Goal: Communication & Community: Share content

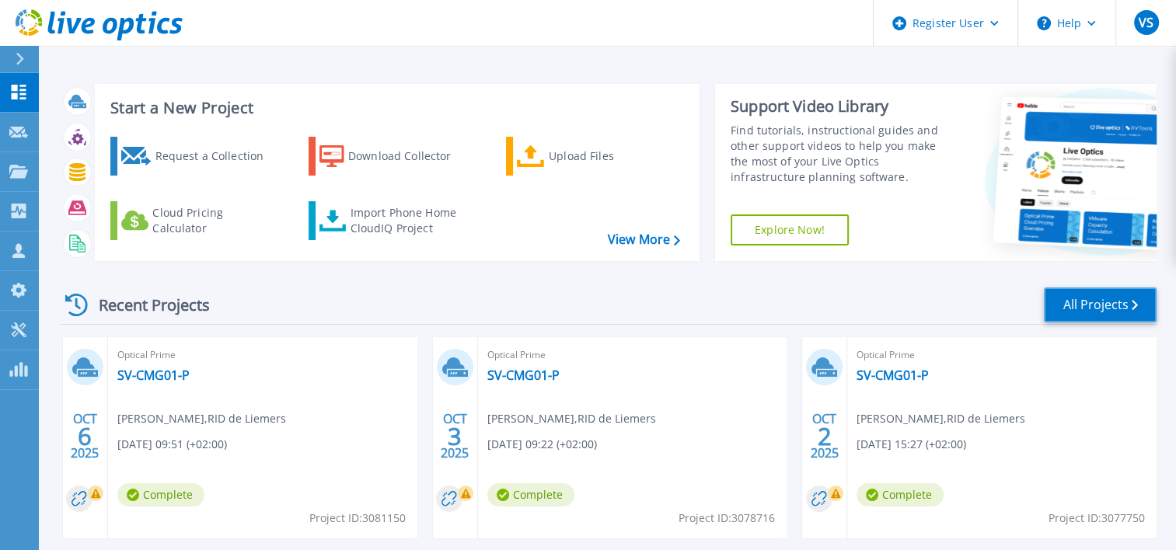
click at [1107, 312] on link "All Projects" at bounding box center [1100, 305] width 113 height 35
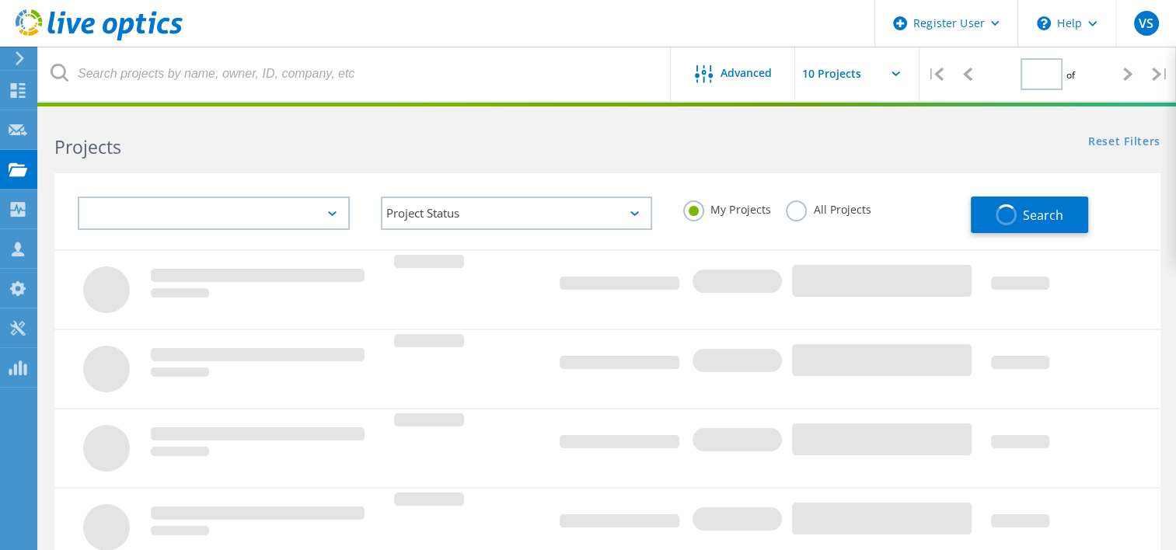
type input "2"
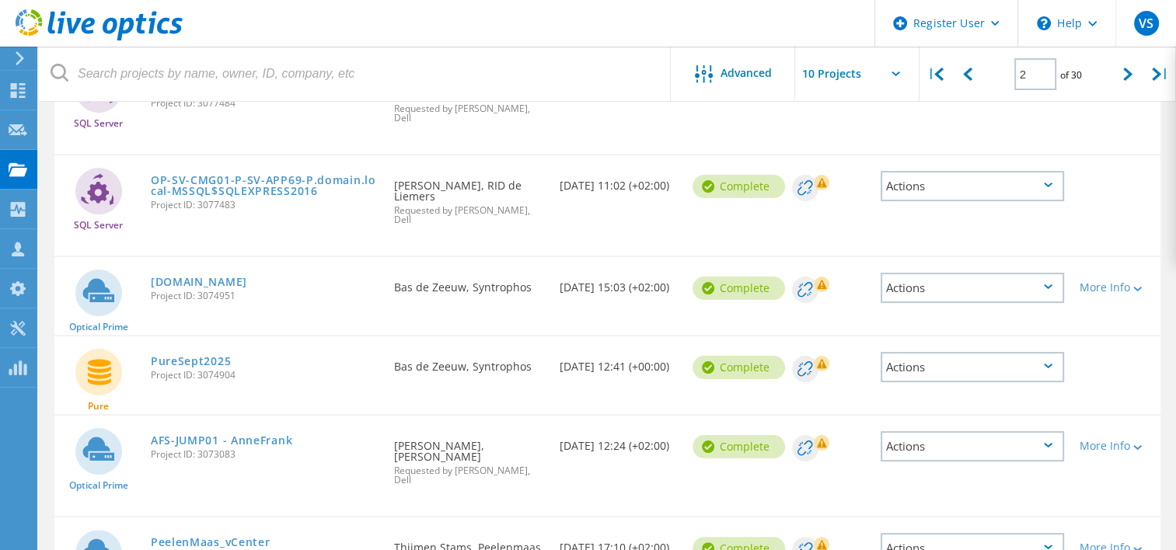
scroll to position [311, 0]
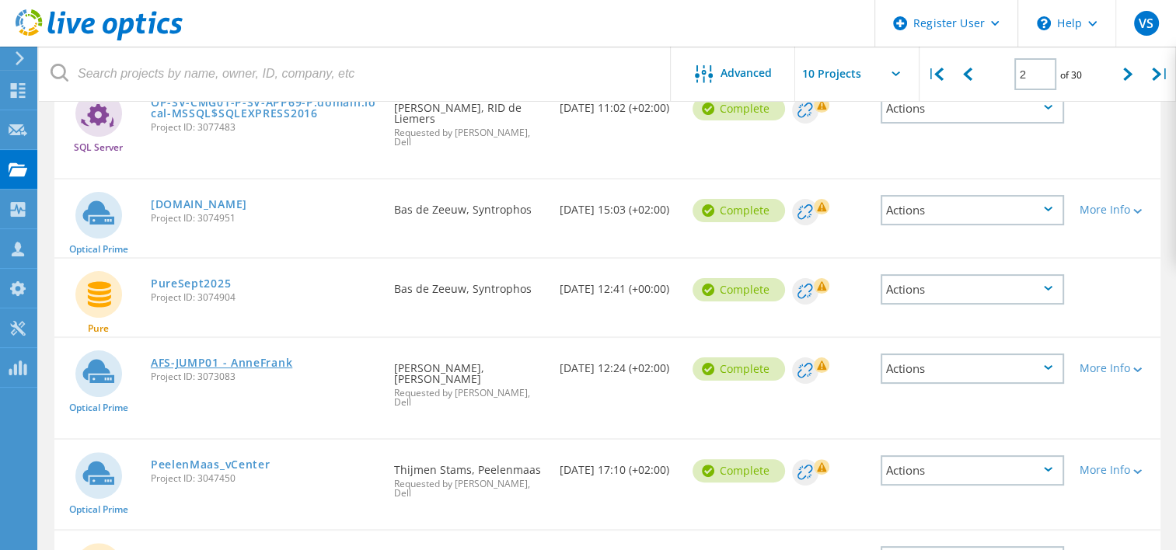
click at [264, 358] on link "AFS-JUMP01 - AnneFrank" at bounding box center [222, 363] width 142 height 11
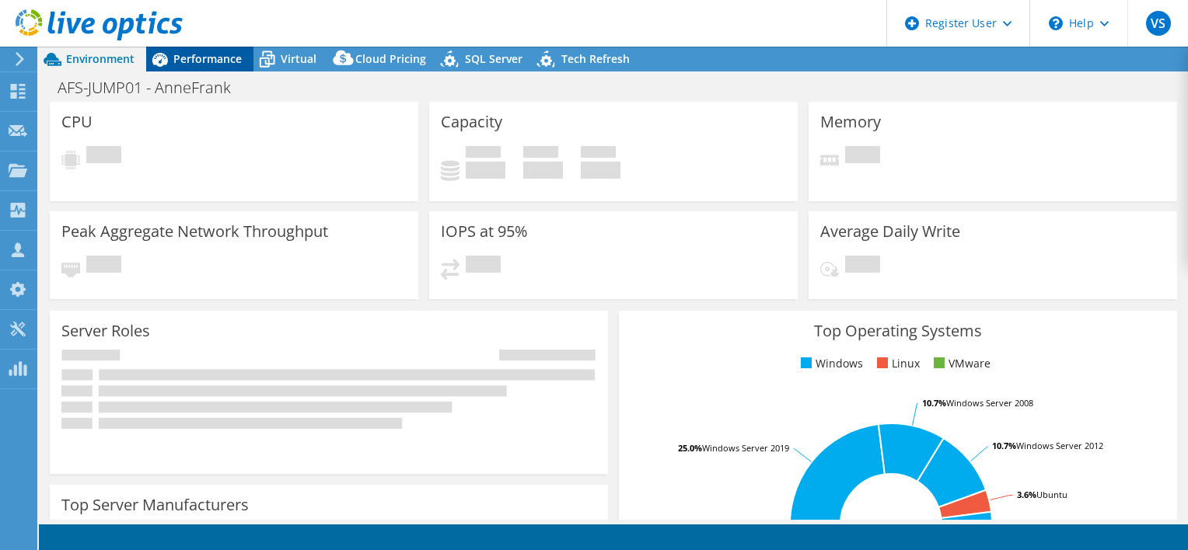
select select "EUFrankfurt"
select select "EUR"
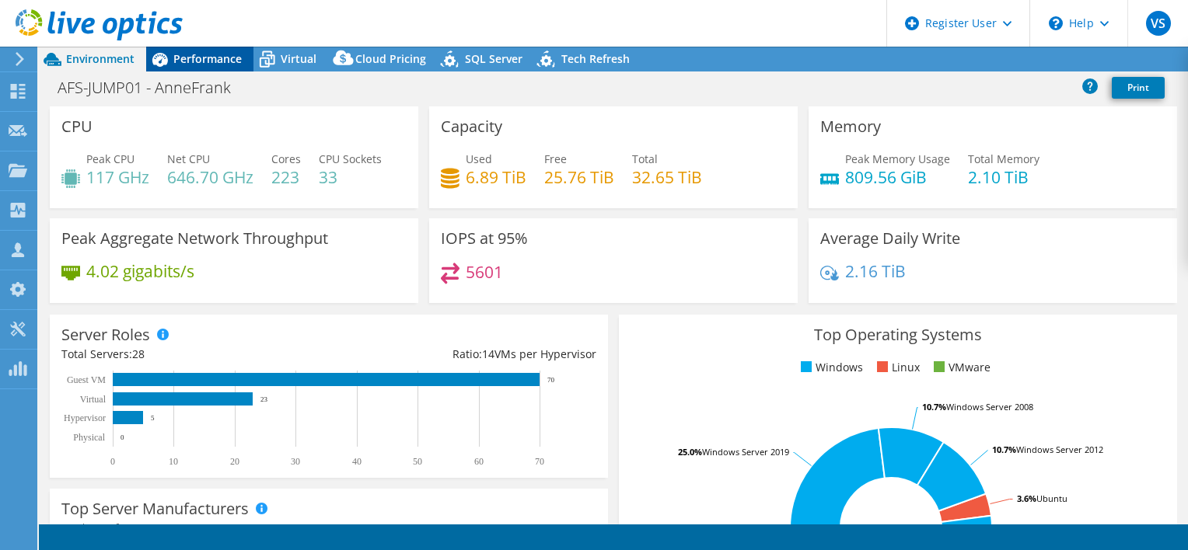
click at [215, 57] on span "Performance" at bounding box center [207, 58] width 68 height 15
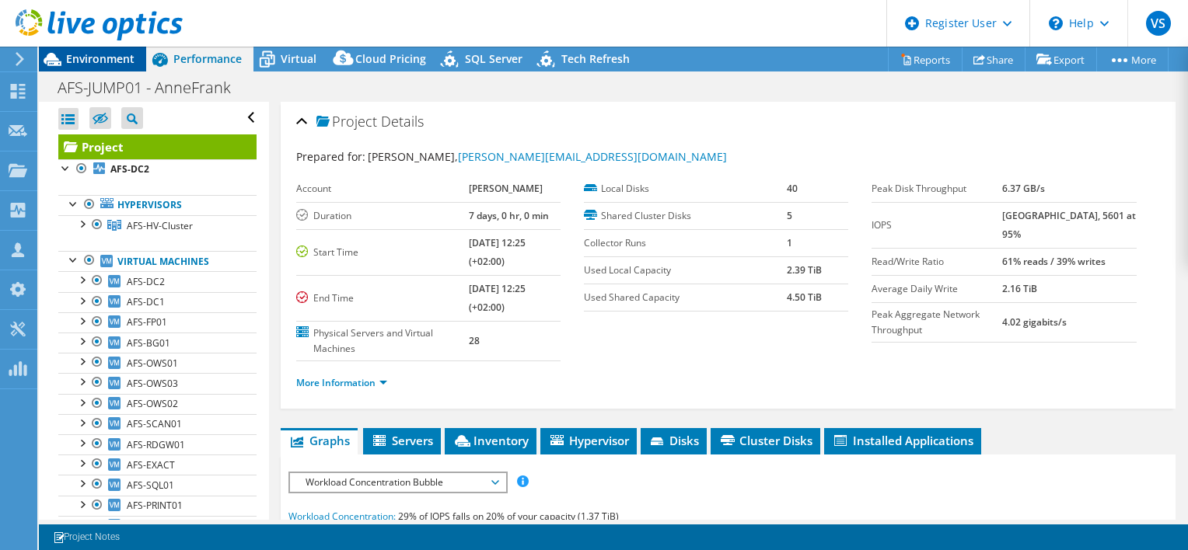
click at [93, 65] on span "Environment" at bounding box center [100, 58] width 68 height 15
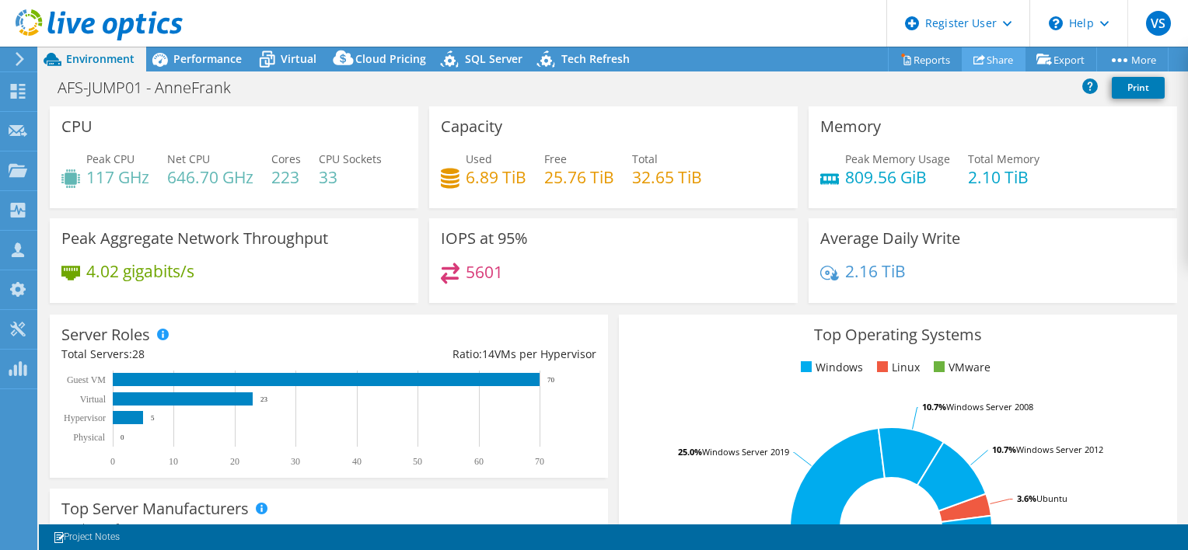
click at [994, 65] on link "Share" at bounding box center [994, 59] width 64 height 24
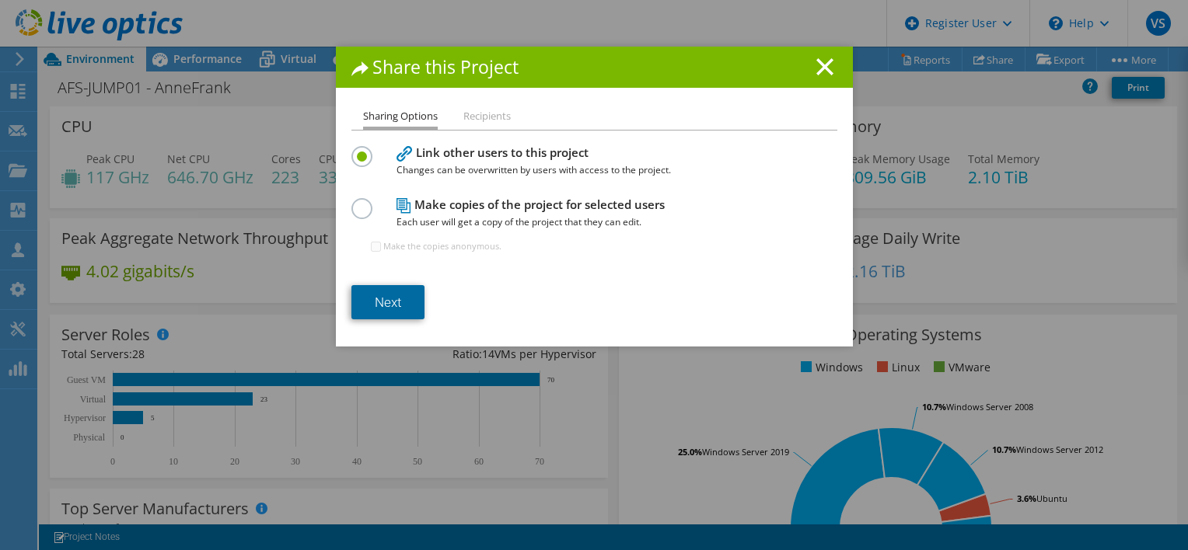
click at [401, 308] on link "Next" at bounding box center [387, 302] width 73 height 34
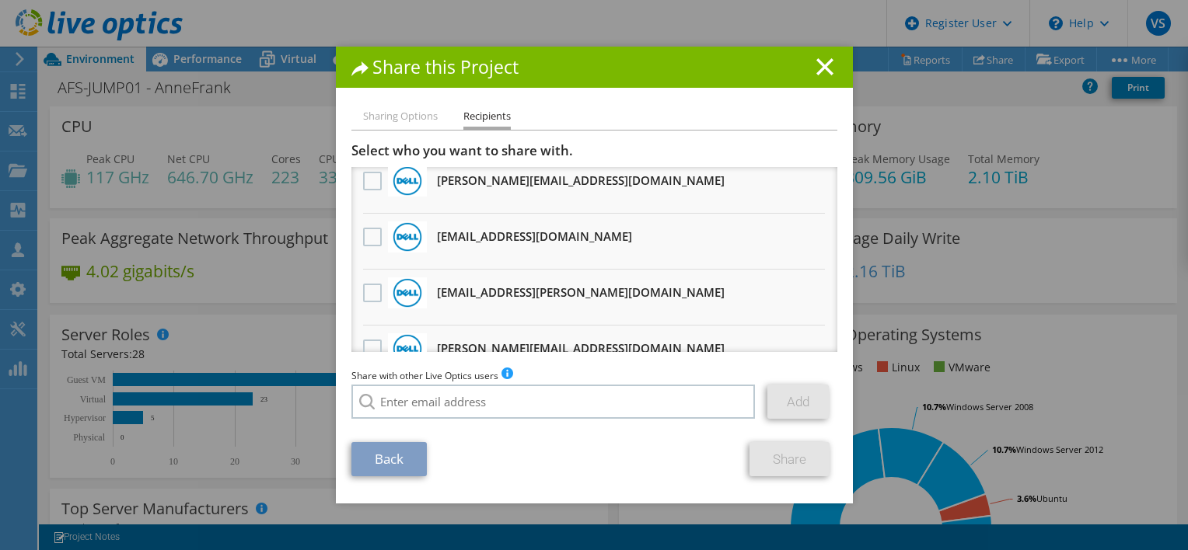
scroll to position [257, 0]
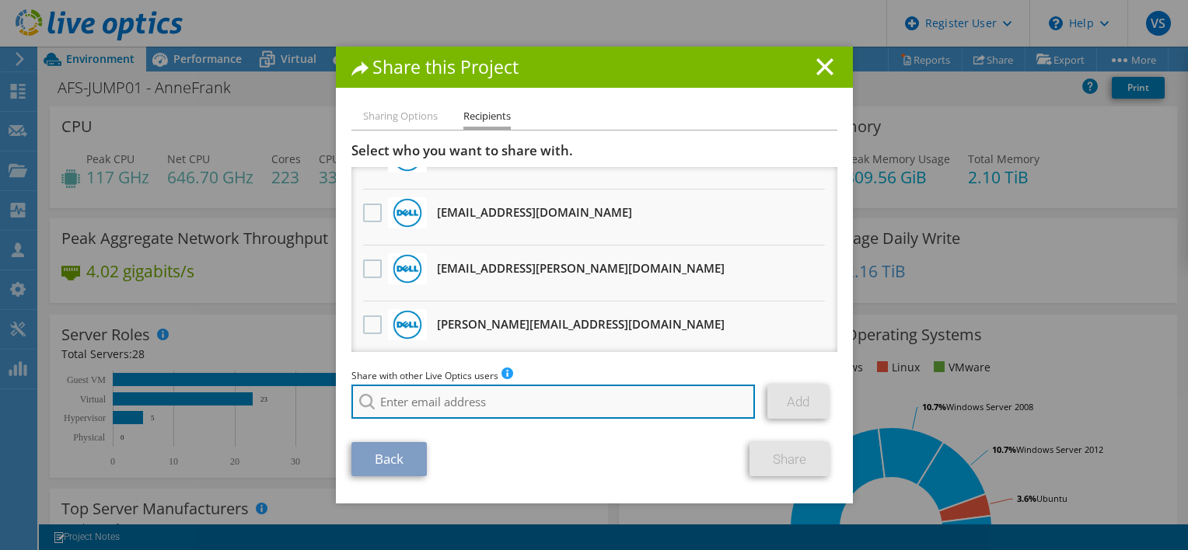
click at [435, 401] on input "search" at bounding box center [553, 402] width 404 height 34
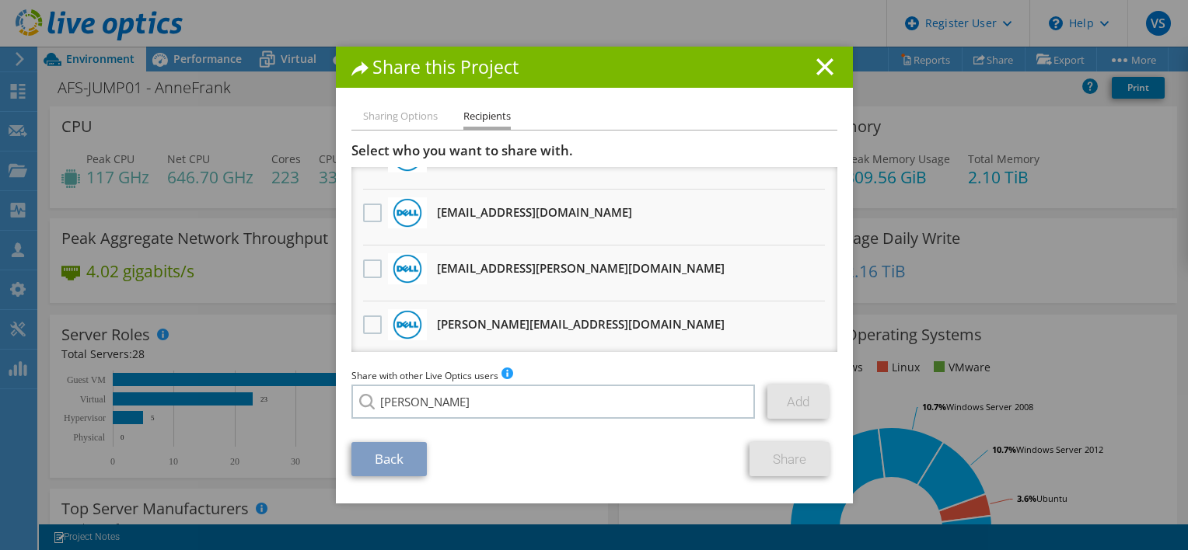
click at [435, 422] on li "Walther.Blom@dell.com" at bounding box center [503, 413] width 304 height 19
type input "Walther.Blom@dell.com"
click at [787, 402] on link "Add" at bounding box center [797, 402] width 61 height 34
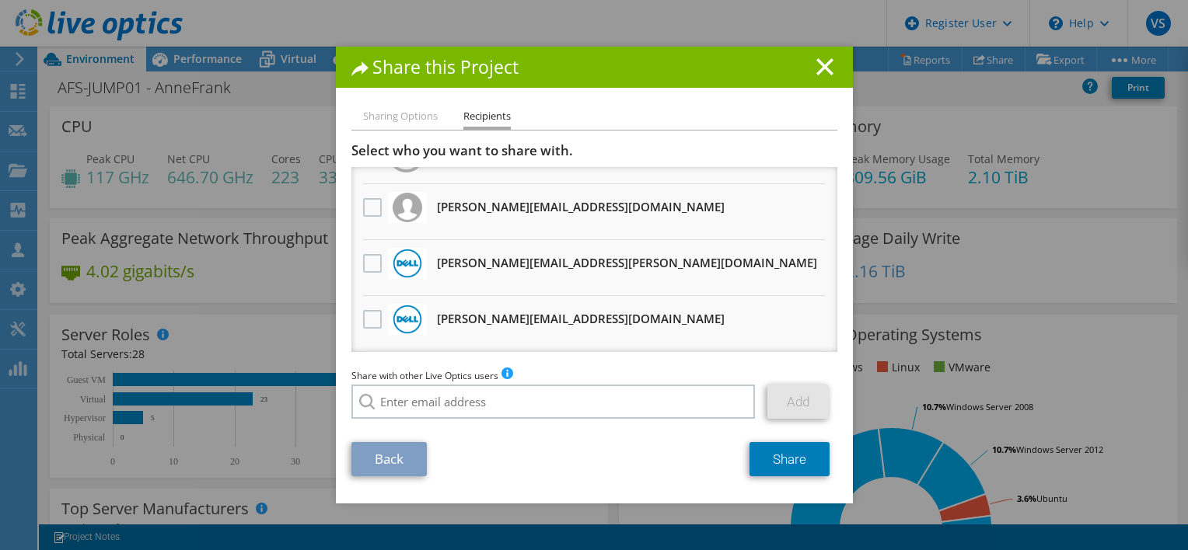
scroll to position [0, 0]
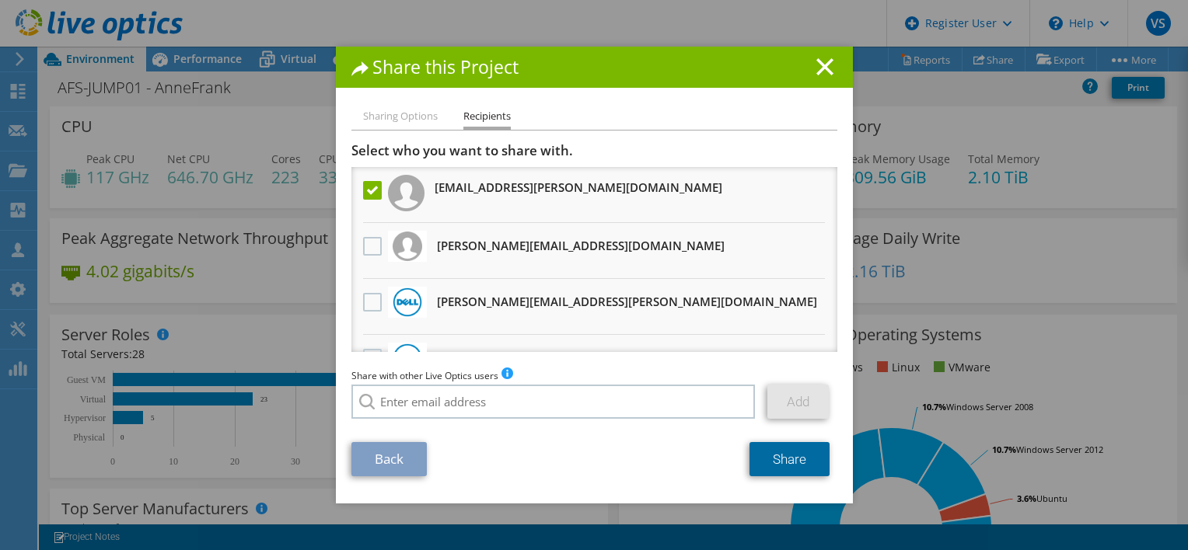
click at [790, 458] on link "Share" at bounding box center [790, 459] width 80 height 34
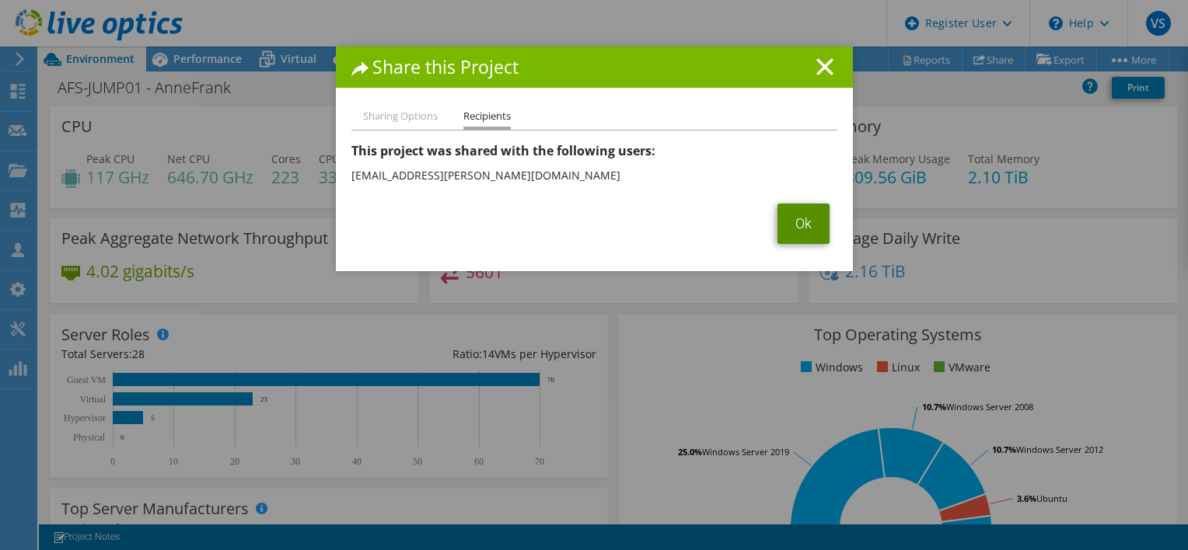
click at [795, 211] on link "Ok" at bounding box center [804, 224] width 52 height 40
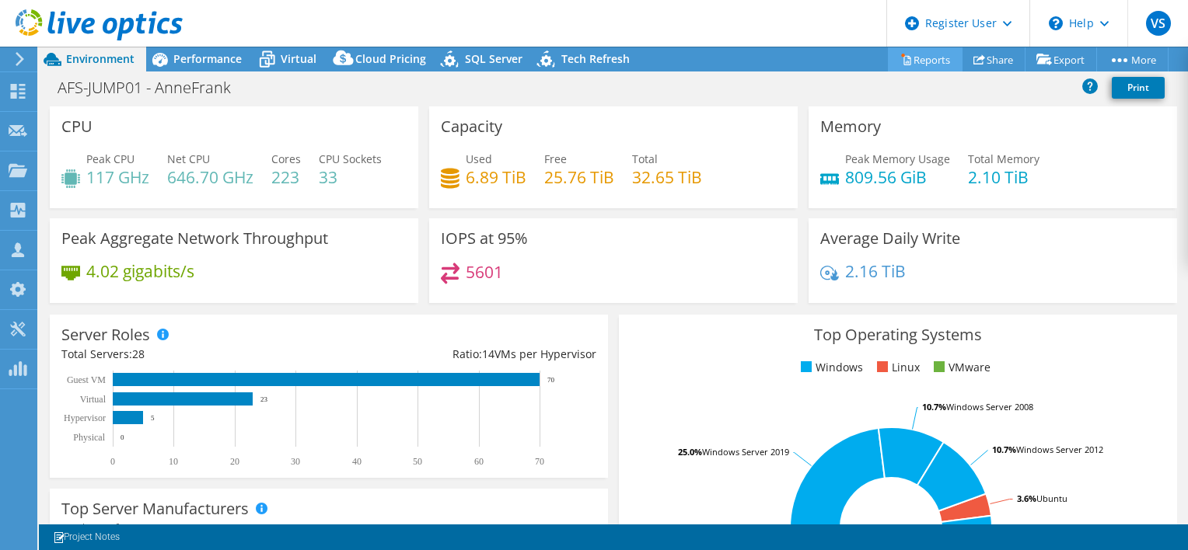
click at [910, 62] on link "Reports" at bounding box center [925, 59] width 75 height 24
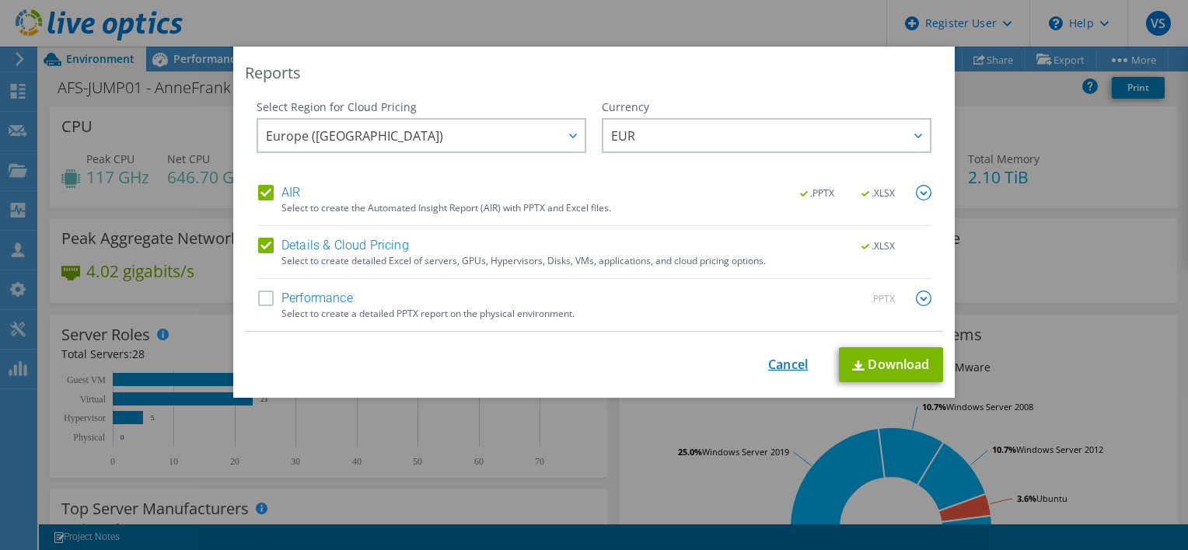
click at [768, 360] on link "Cancel" at bounding box center [788, 365] width 40 height 15
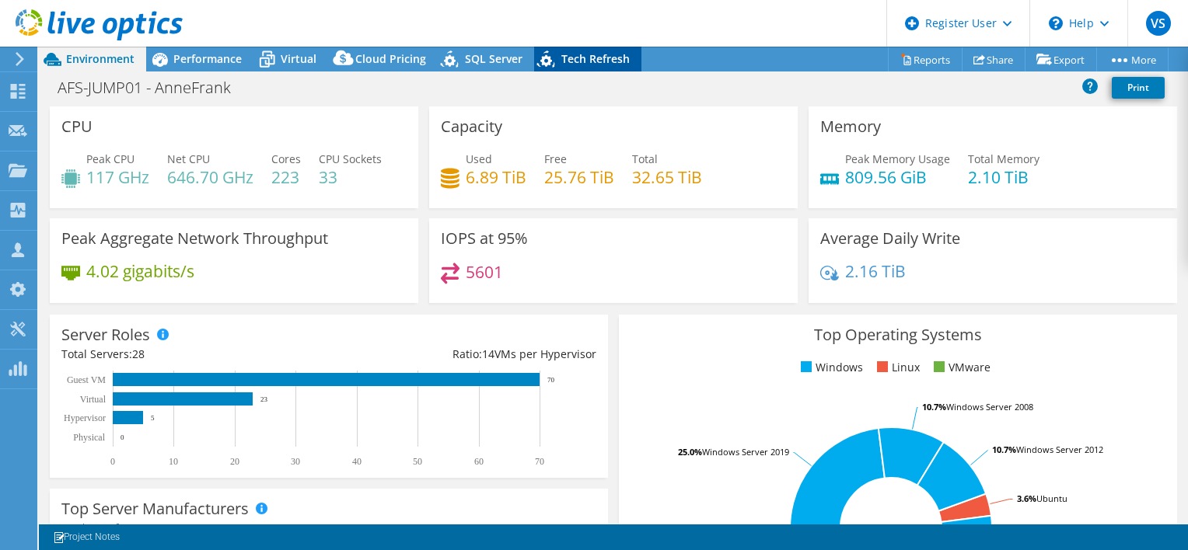
click at [590, 53] on span "Tech Refresh" at bounding box center [595, 58] width 68 height 15
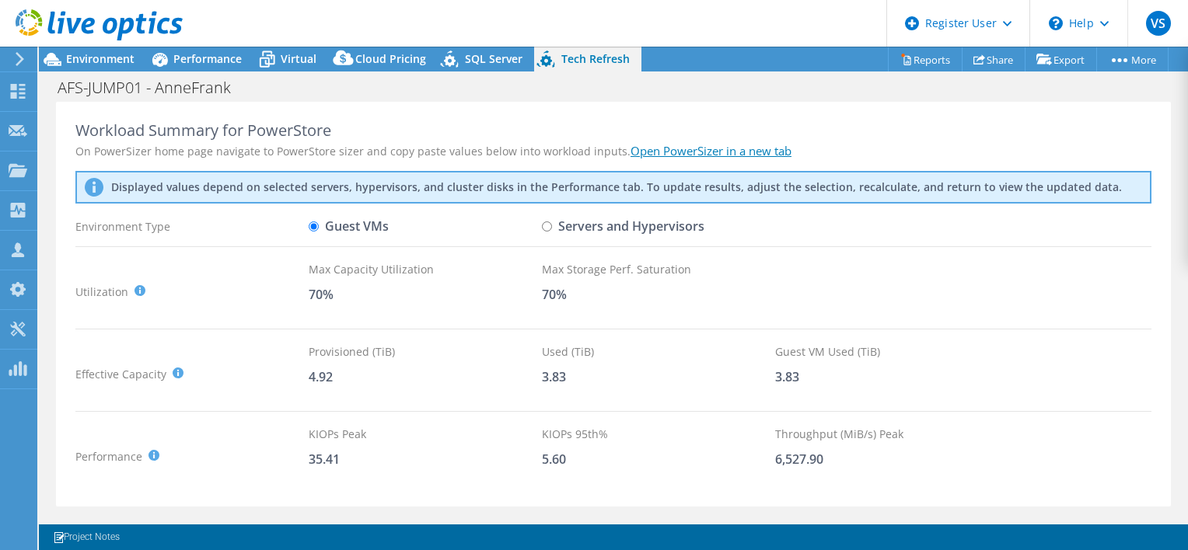
click at [548, 227] on input "Servers and Hypervisors" at bounding box center [547, 227] width 10 height 10
radio input "true"
radio input "false"
